Goal: Information Seeking & Learning: Check status

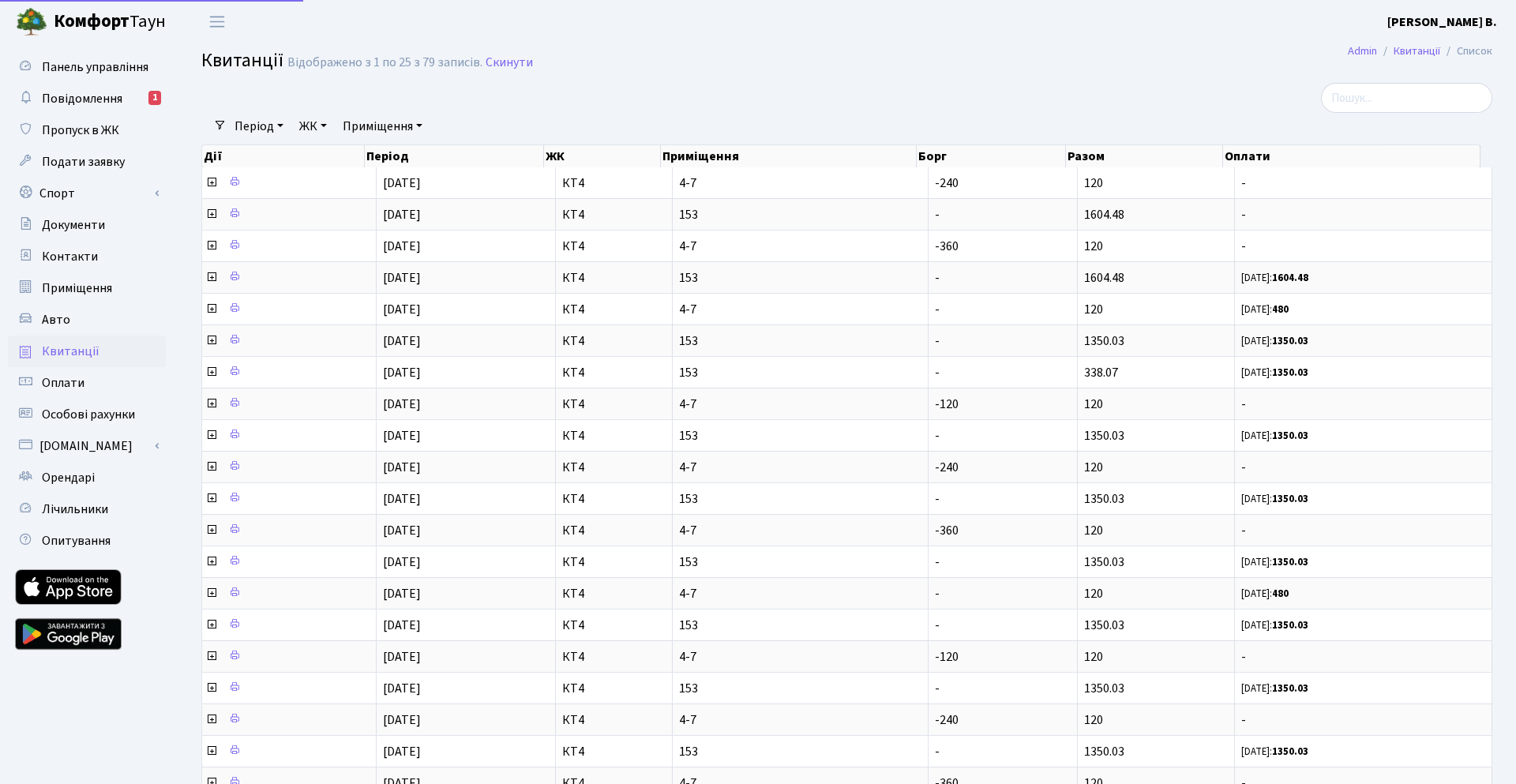
select select "25"
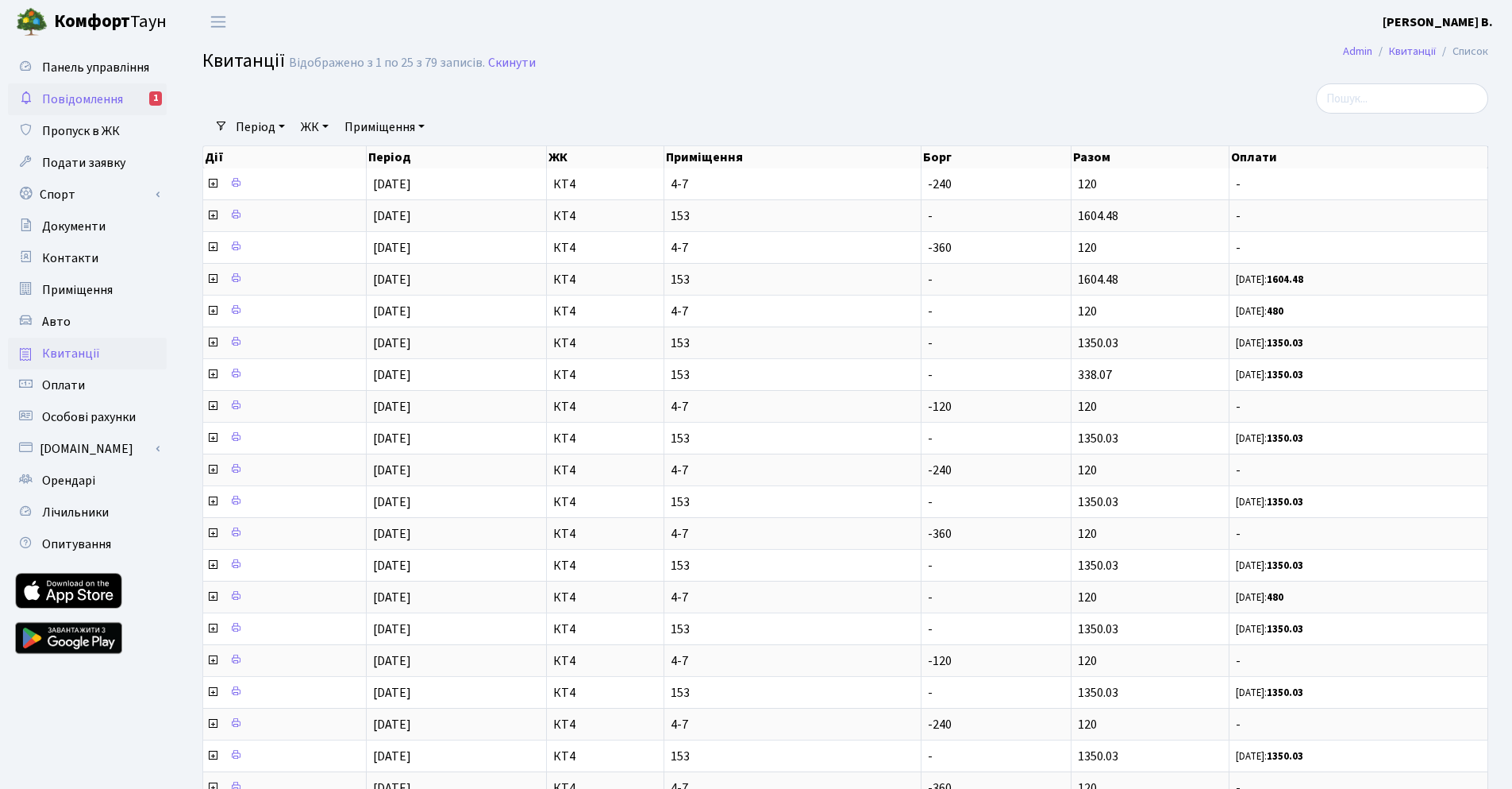
click at [40, 105] on link "Повідомлення 1" at bounding box center [87, 99] width 159 height 32
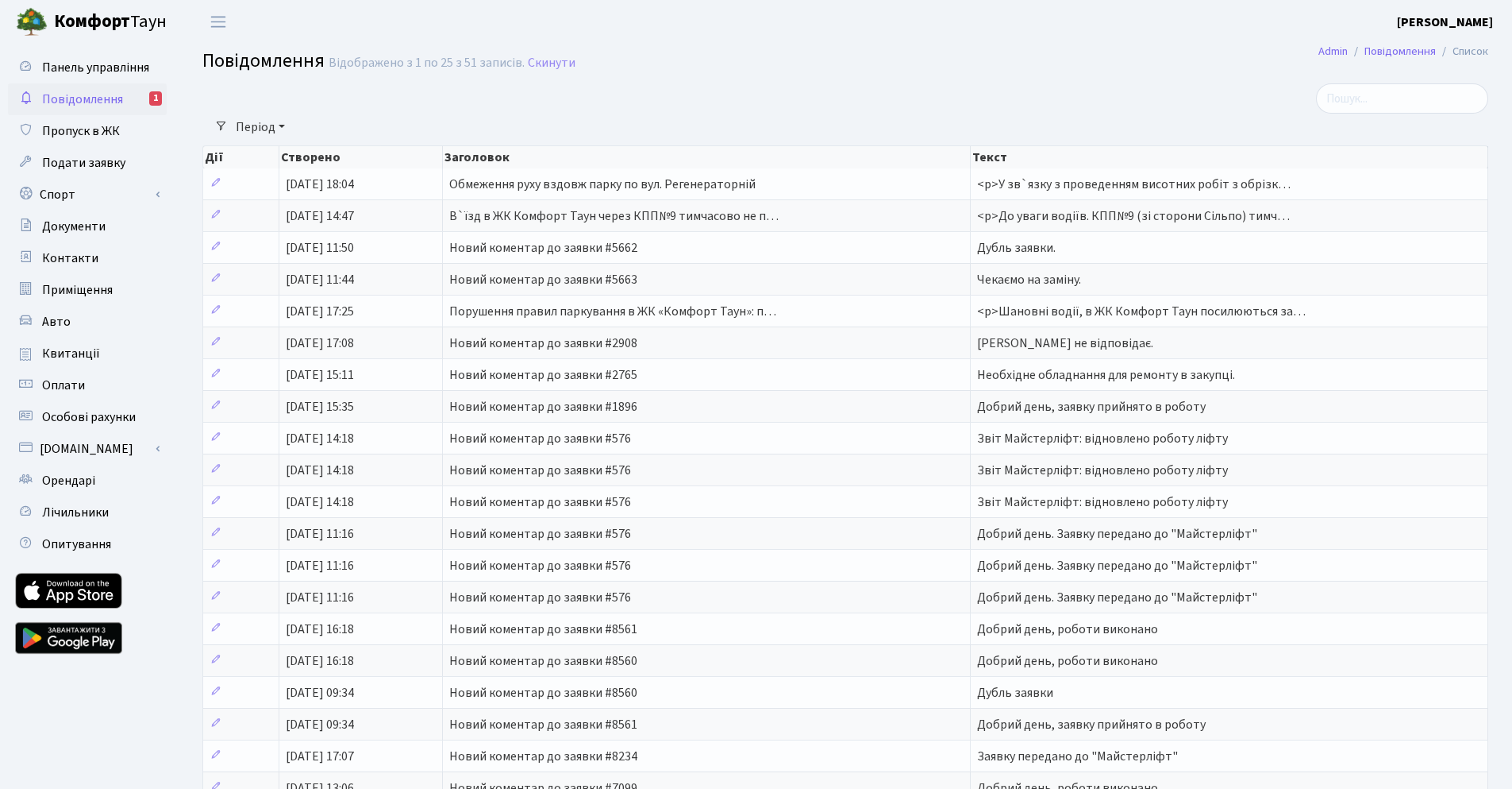
select select "25"
click at [87, 99] on span "Повідомлення" at bounding box center [83, 99] width 81 height 17
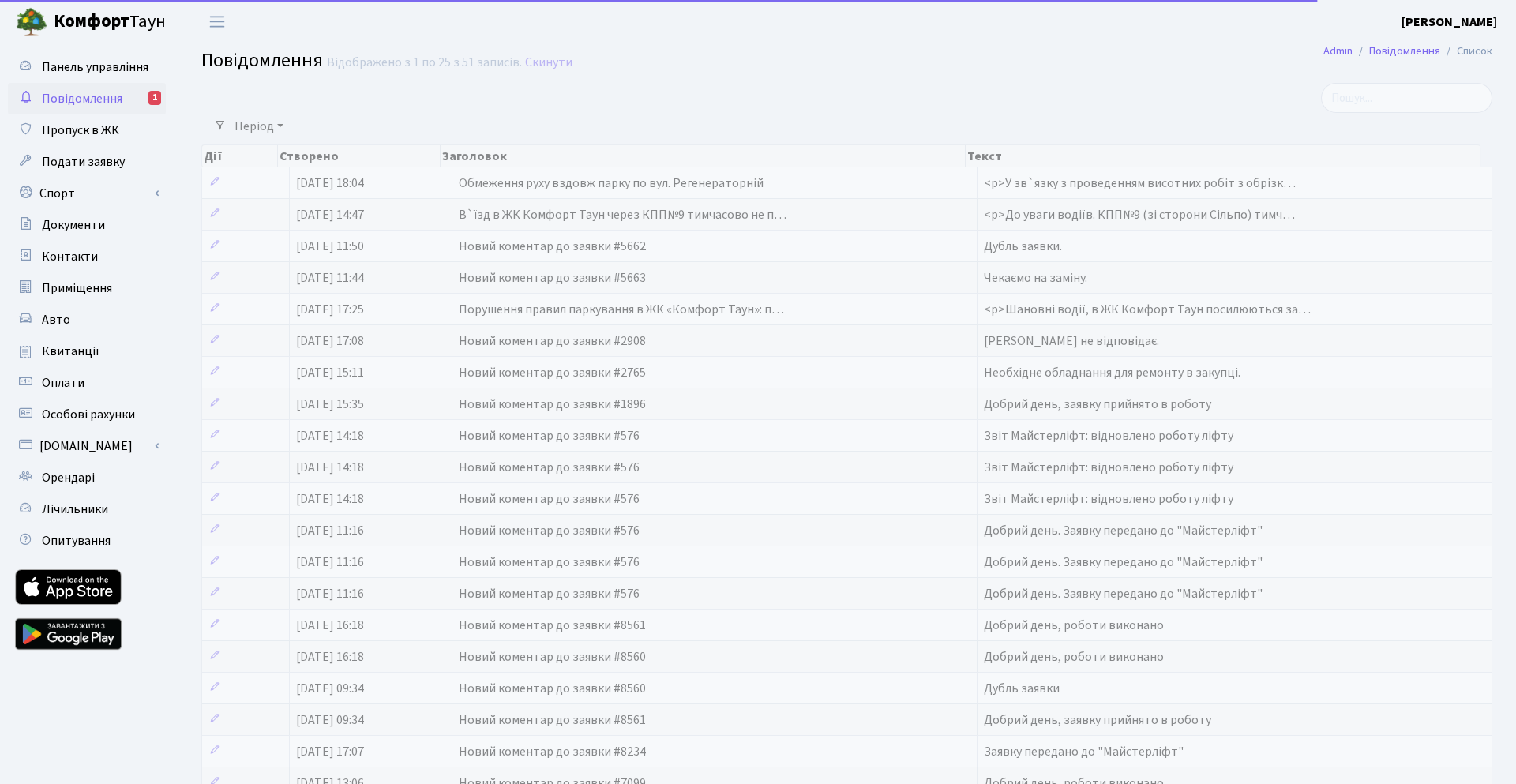
select select "25"
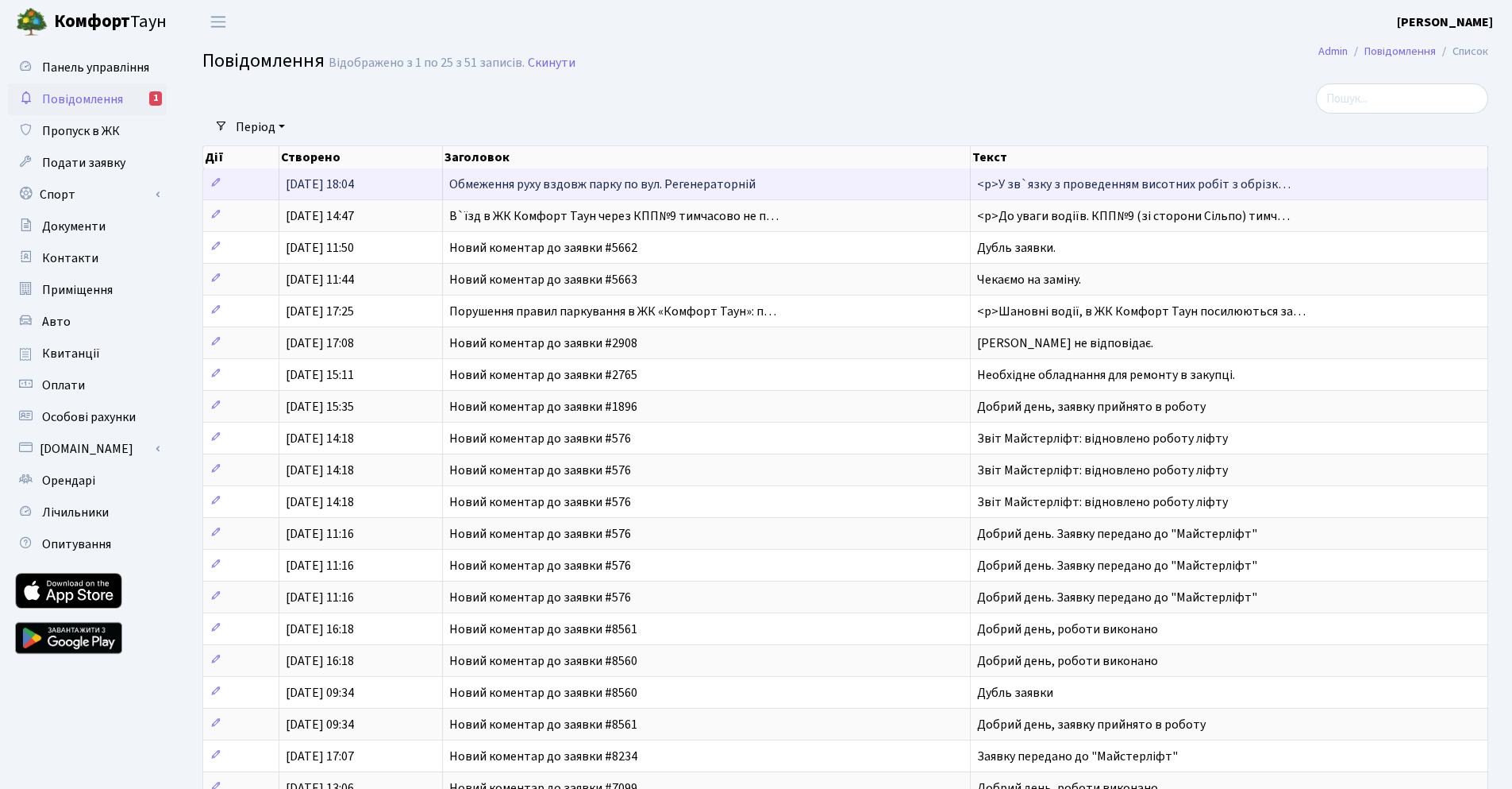
click at [554, 193] on span "Обмеження руху вздовж парку по вул. Регенераторній" at bounding box center [603, 184] width 307 height 17
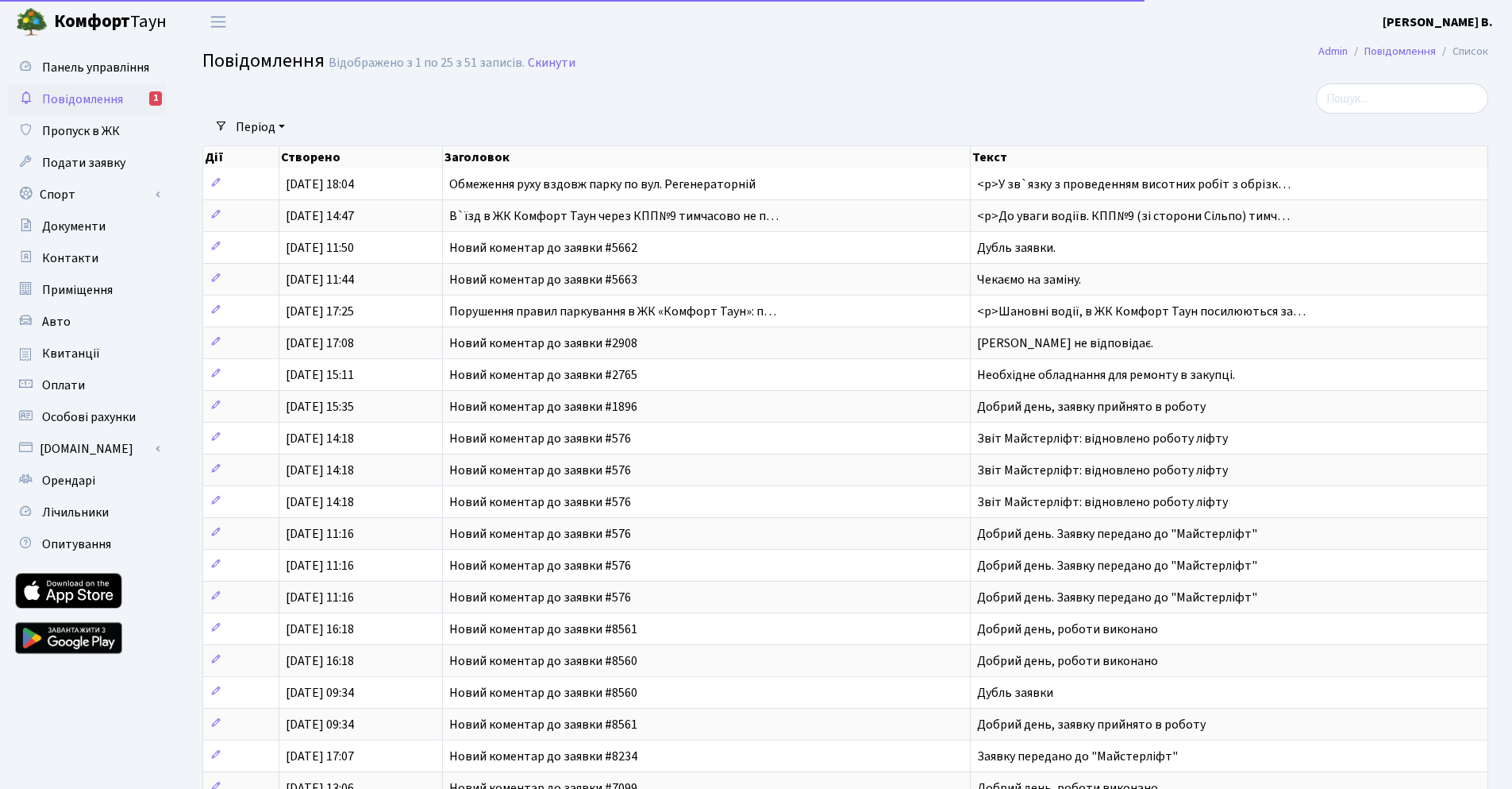
select select "25"
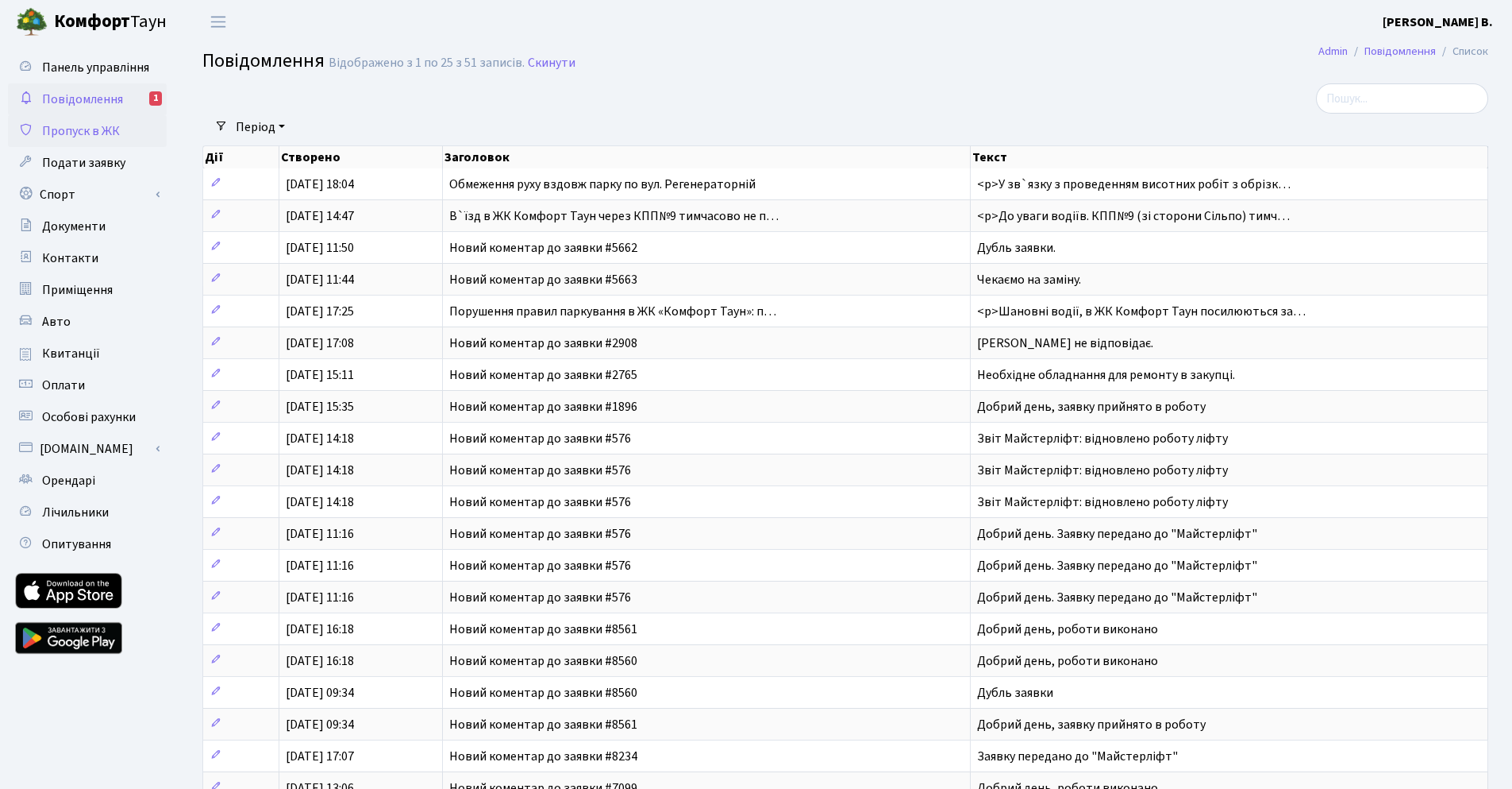
click at [92, 141] on link "Пропуск в ЖК" at bounding box center [87, 131] width 159 height 32
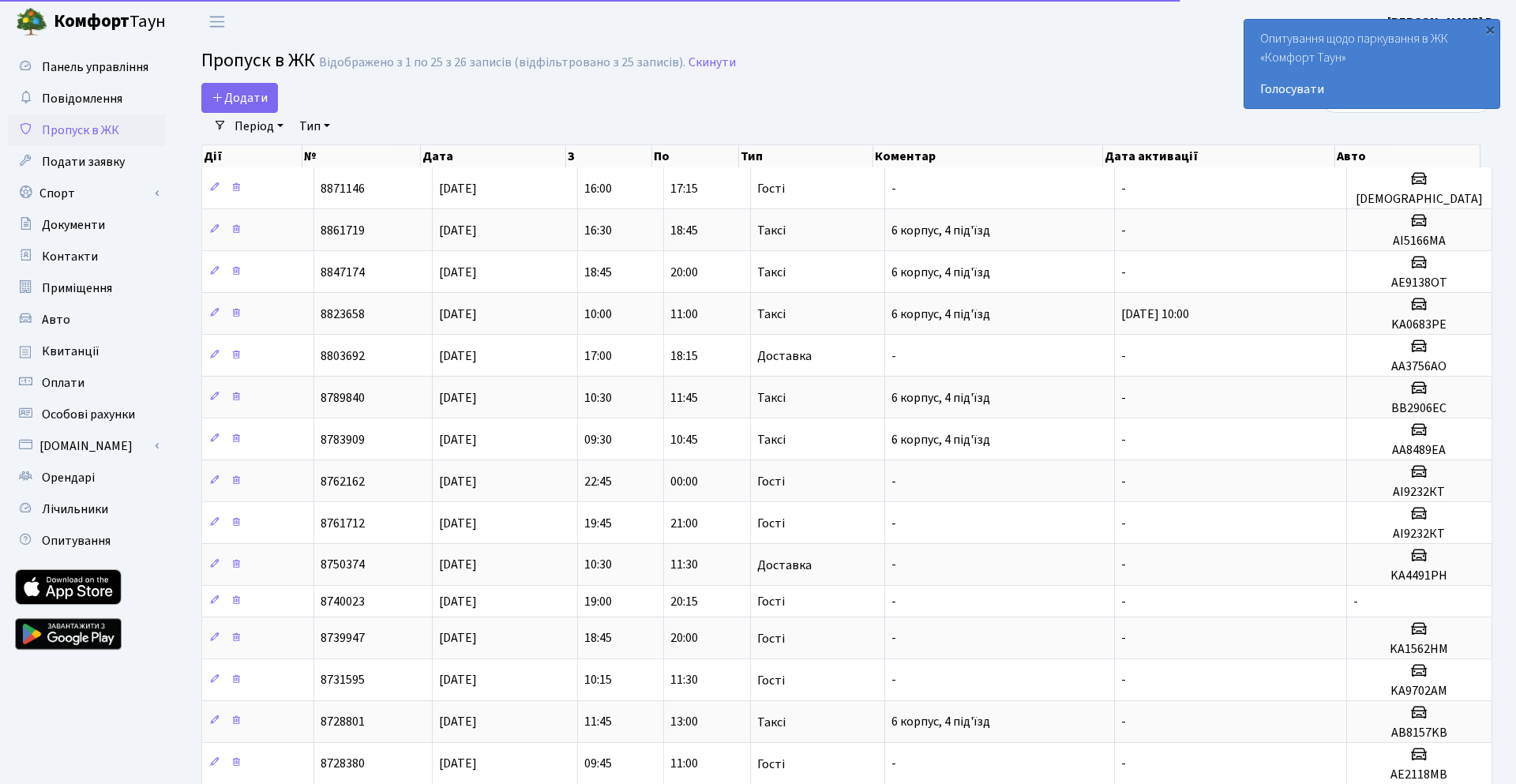
select select "25"
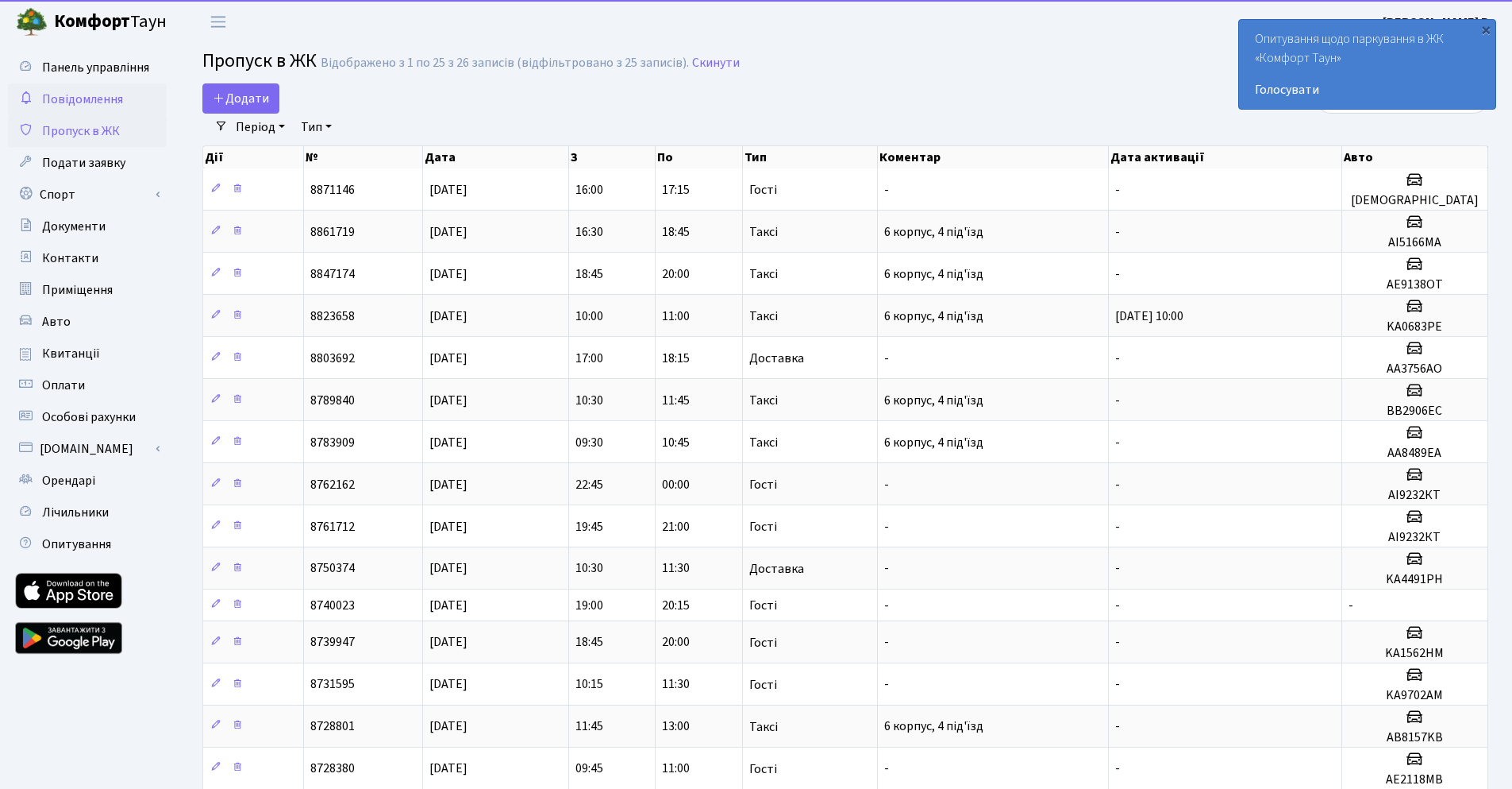
click at [93, 108] on link "Повідомлення" at bounding box center [87, 99] width 159 height 32
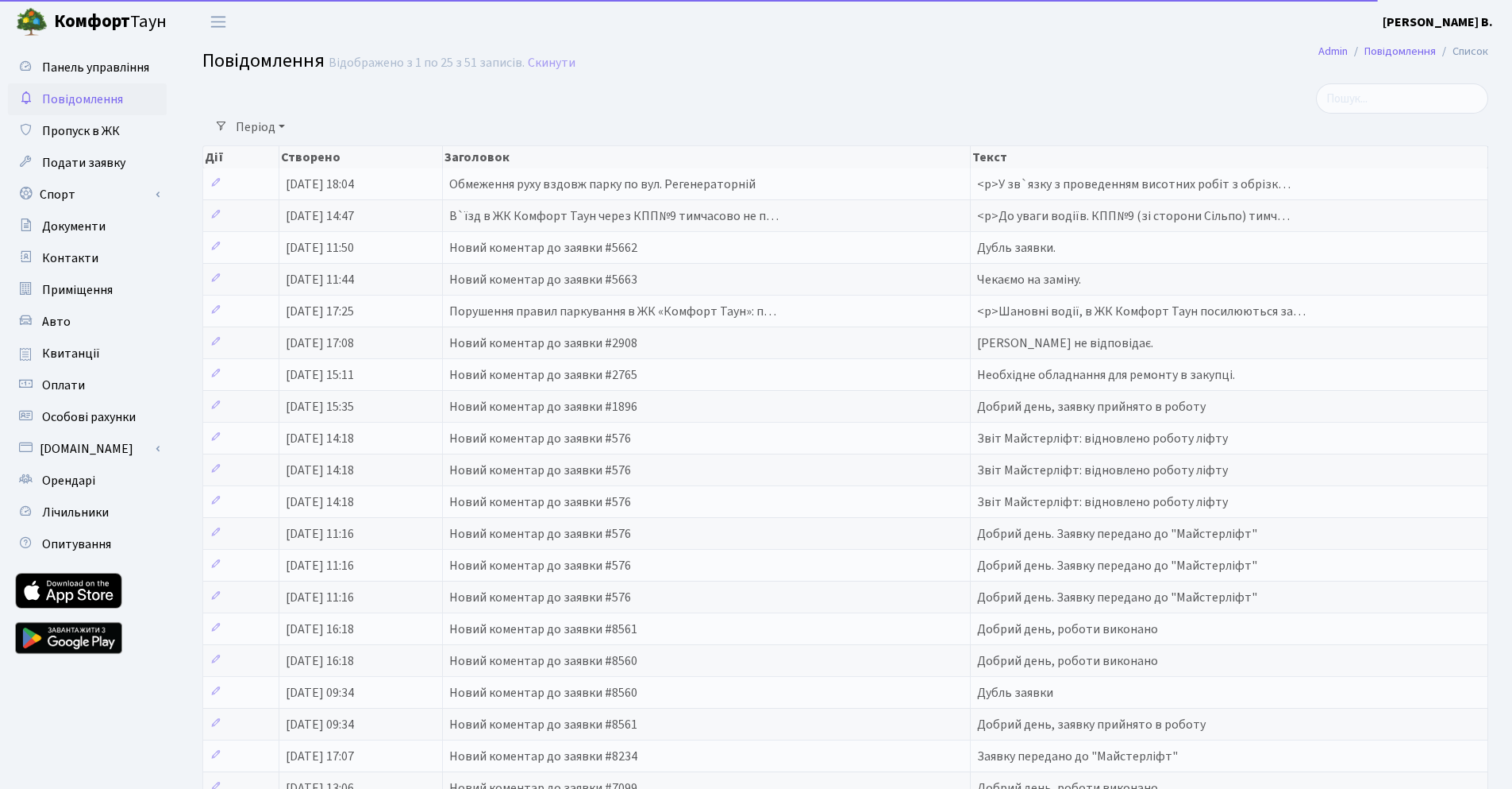
select select "25"
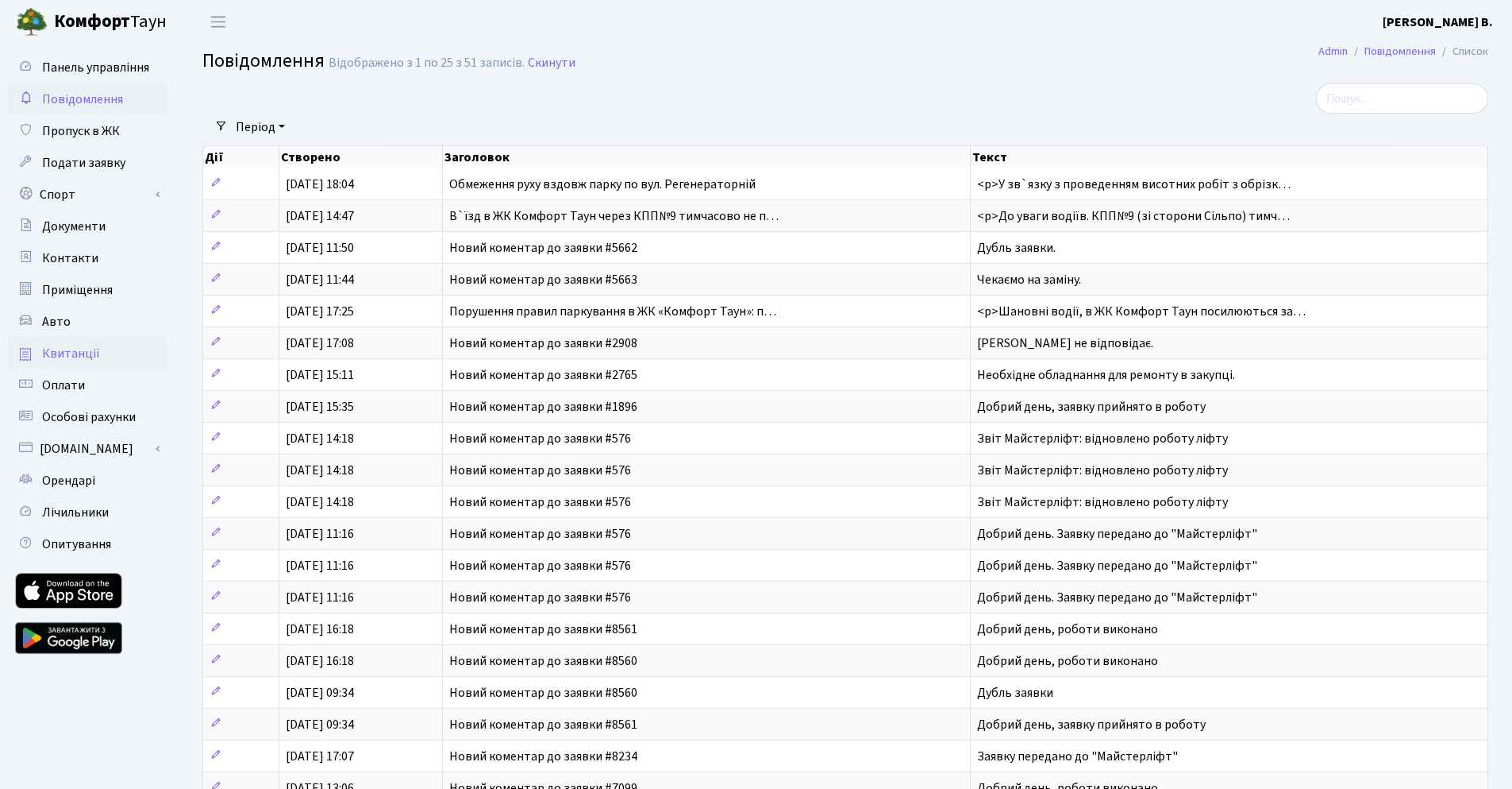
click at [90, 351] on span "Квитанції" at bounding box center [71, 354] width 58 height 17
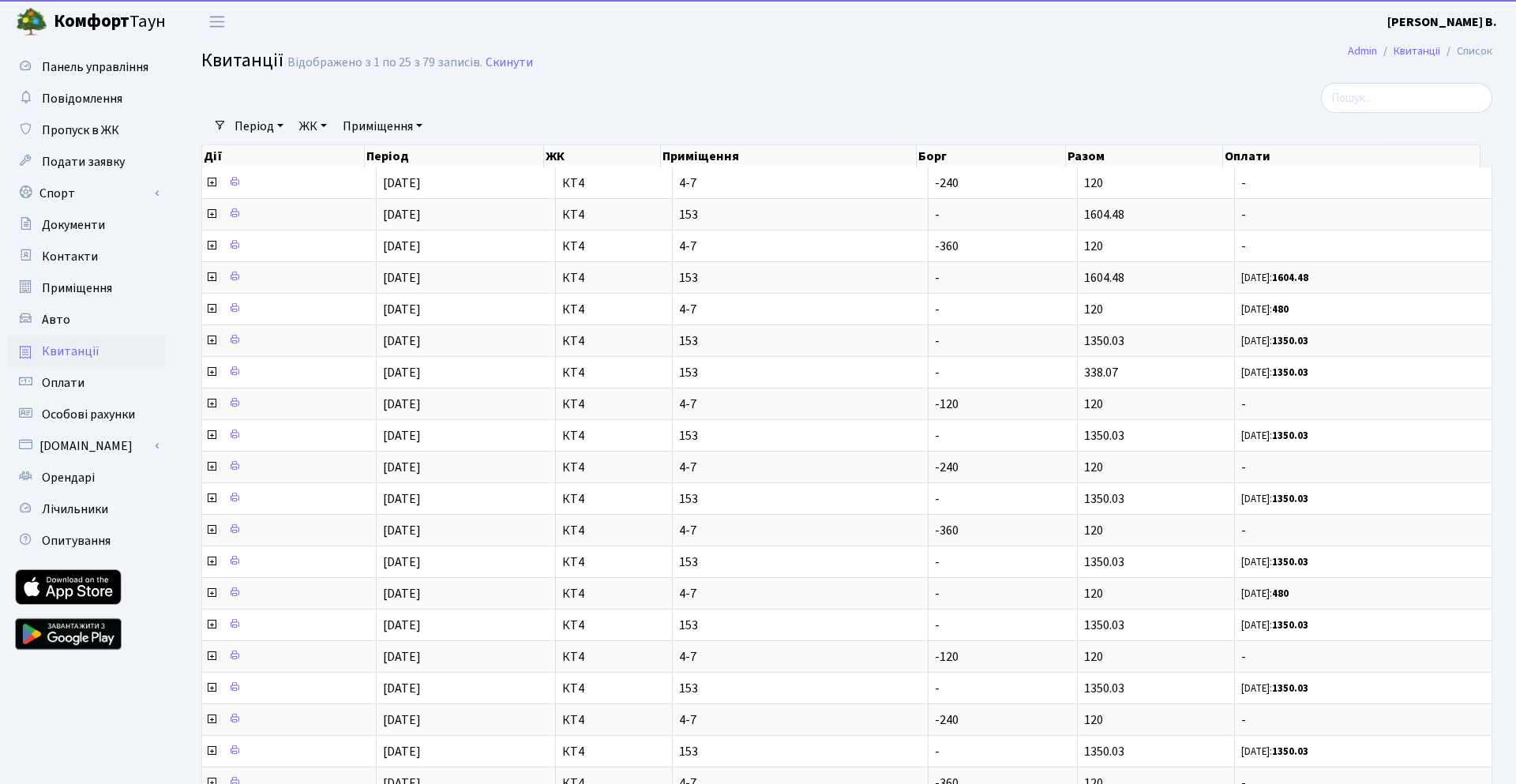
select select "25"
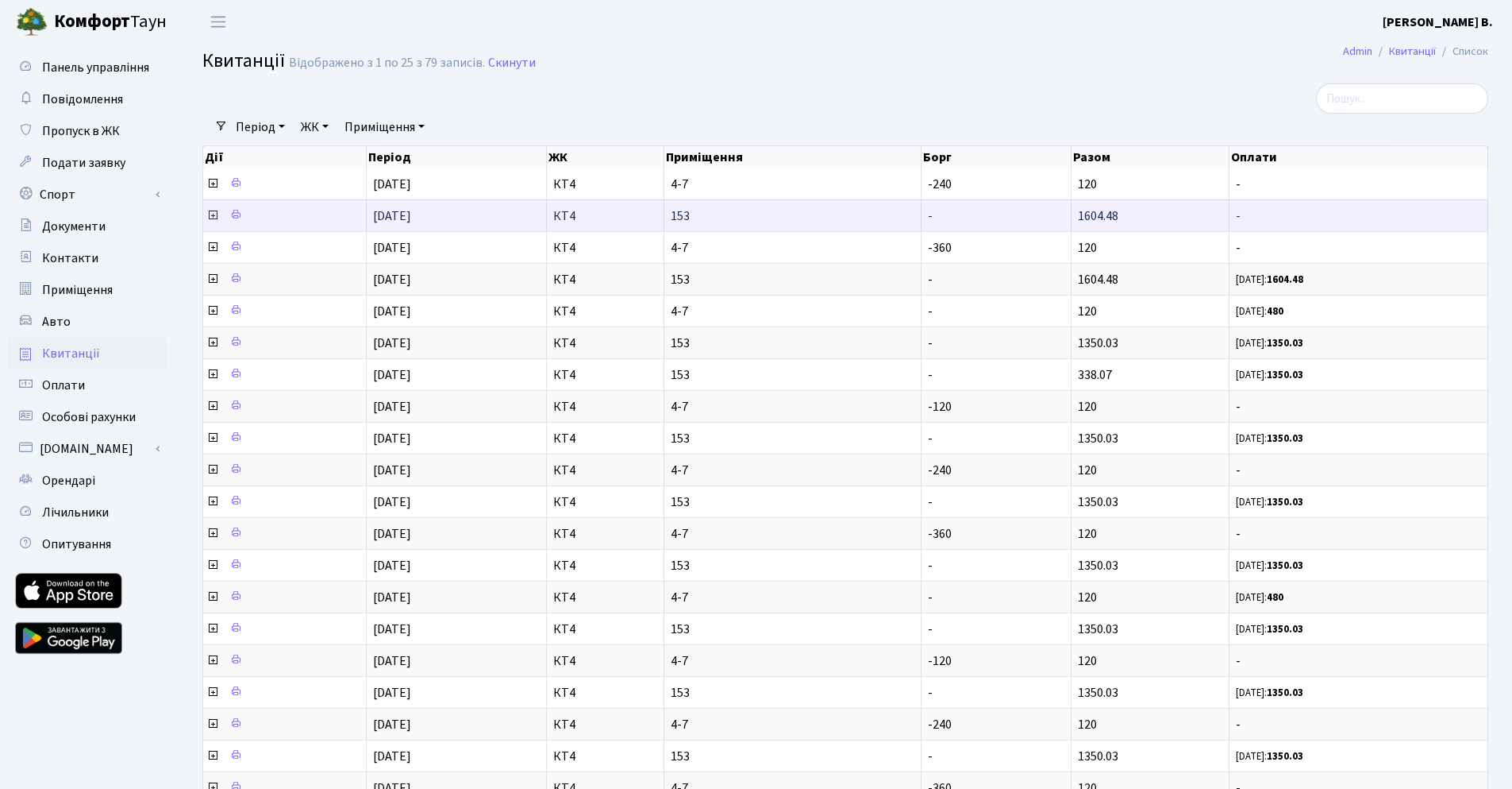
click at [1365, 219] on span "-" at bounding box center [1359, 216] width 245 height 13
click at [211, 212] on icon at bounding box center [213, 215] width 13 height 13
